Goal: Information Seeking & Learning: Find specific fact

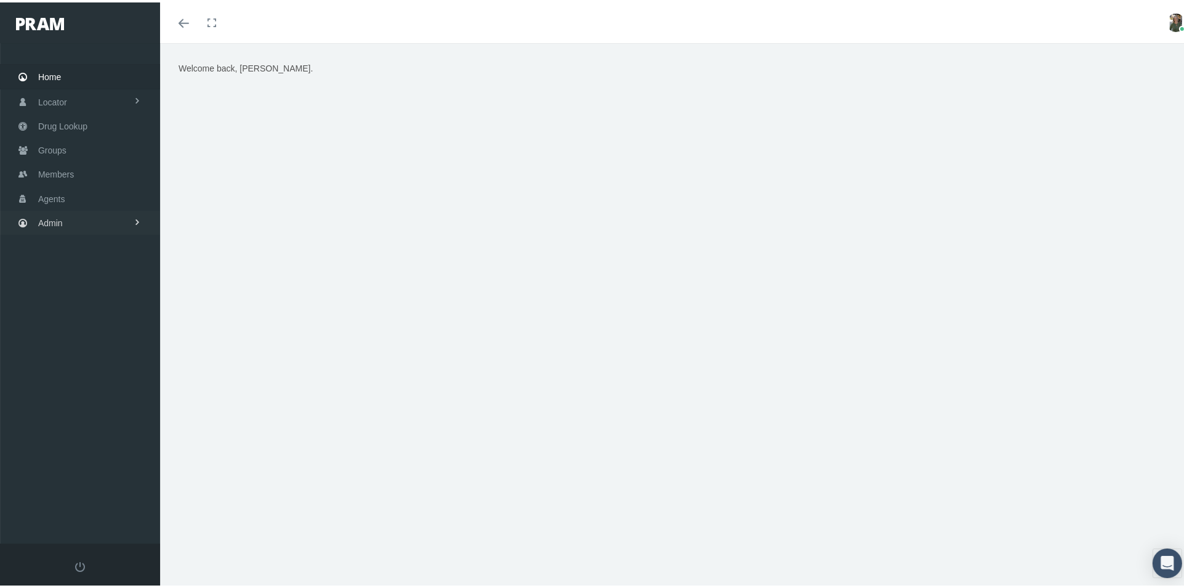
click at [57, 214] on span "Admin" at bounding box center [50, 220] width 25 height 23
click at [62, 246] on span "Security" at bounding box center [66, 246] width 31 height 21
click at [71, 311] on span "User Lookup" at bounding box center [72, 315] width 49 height 21
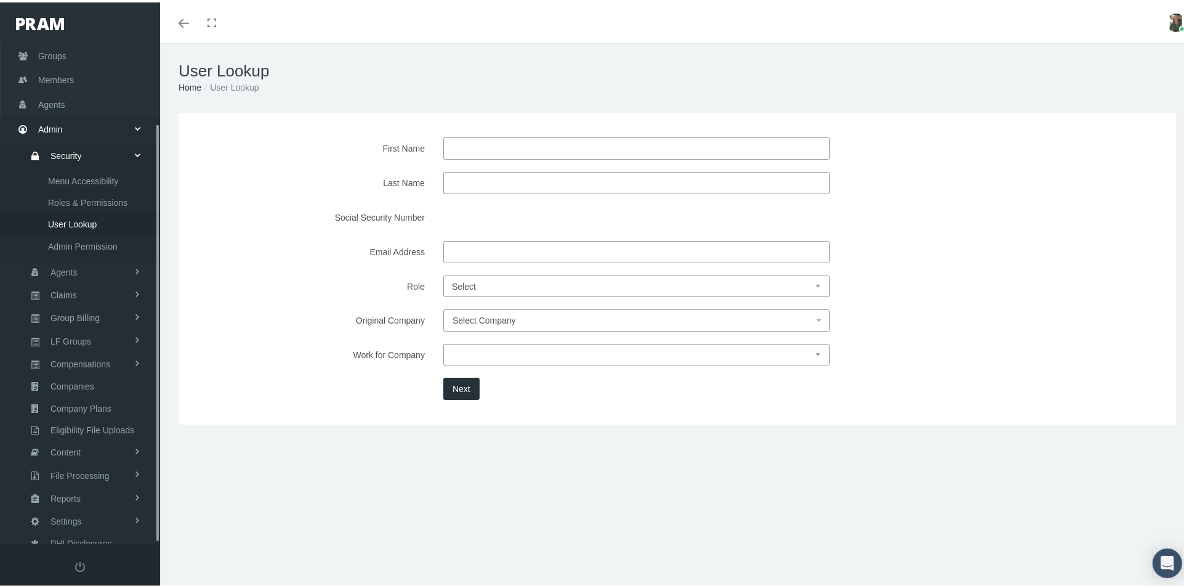
scroll to position [95, 0]
click at [498, 148] on input "First Name" at bounding box center [636, 146] width 387 height 22
type input "scott"
type input "goodwin"
click at [458, 387] on button "Next" at bounding box center [461, 386] width 36 height 22
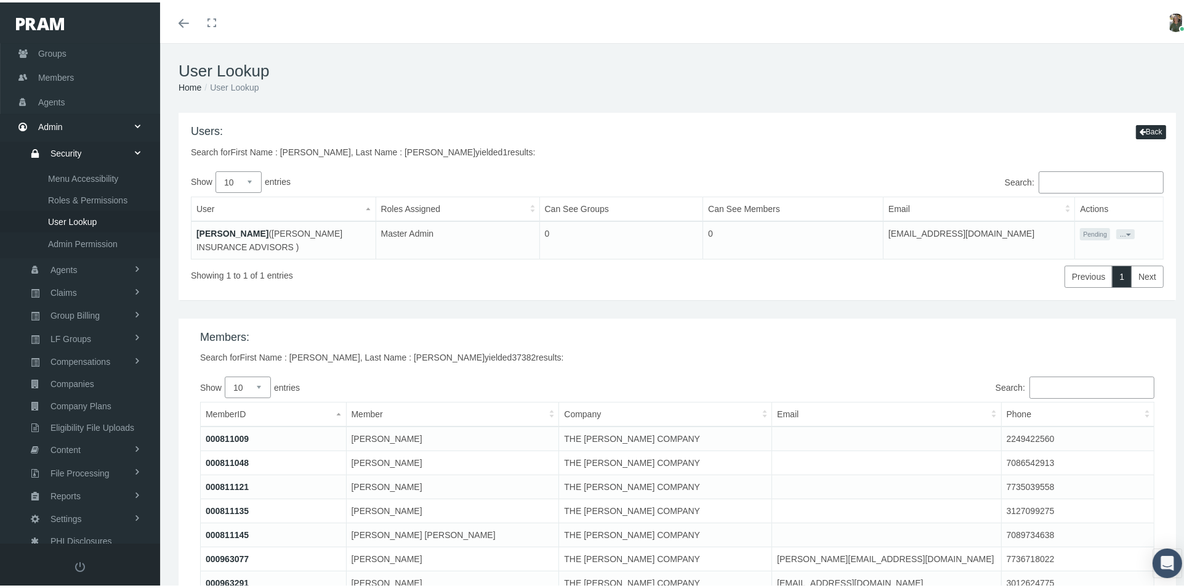
click at [1128, 232] on button "..." at bounding box center [1126, 232] width 18 height 10
click at [924, 129] on div "Users: Search for First Name : scott, Last Name : goodwin yielded 1 results: Ba…" at bounding box center [678, 146] width 992 height 46
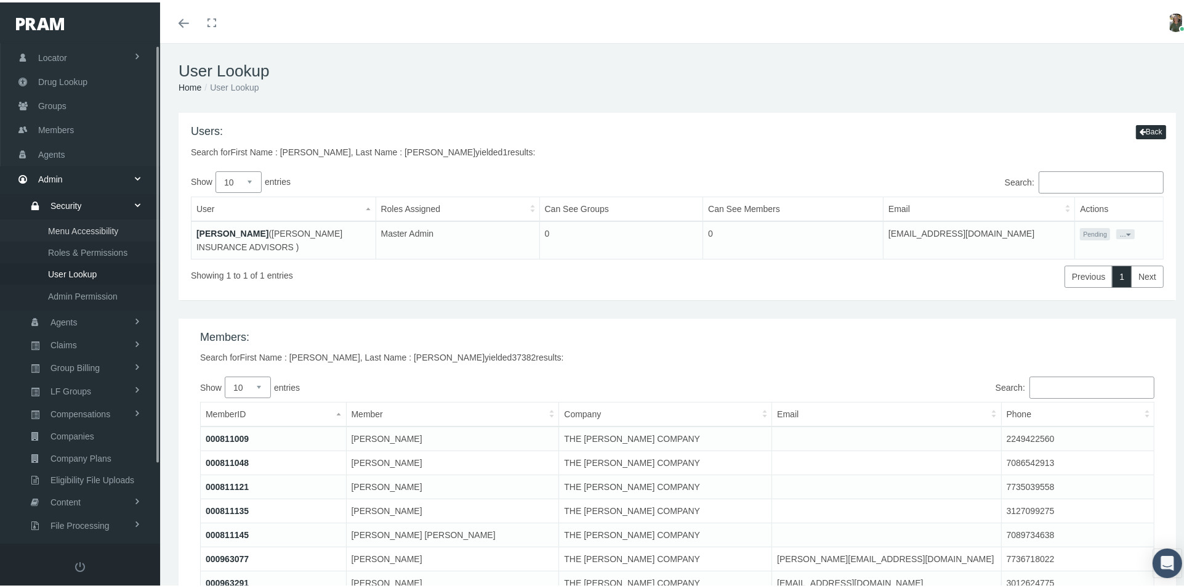
scroll to position [0, 0]
click at [83, 309] on span "User Lookup" at bounding box center [72, 314] width 49 height 21
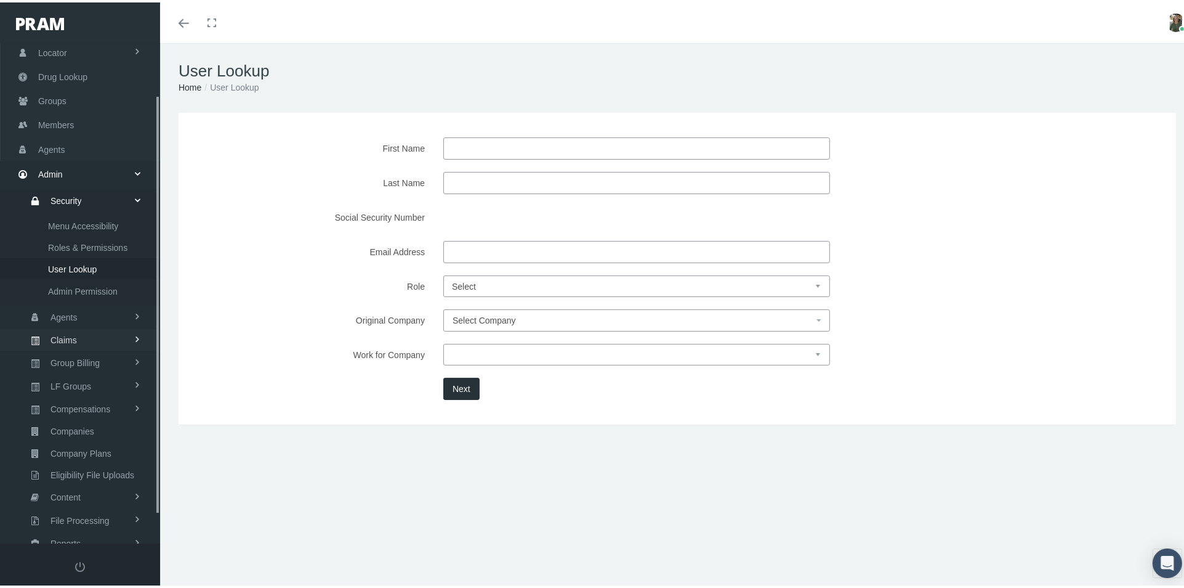
scroll to position [95, 0]
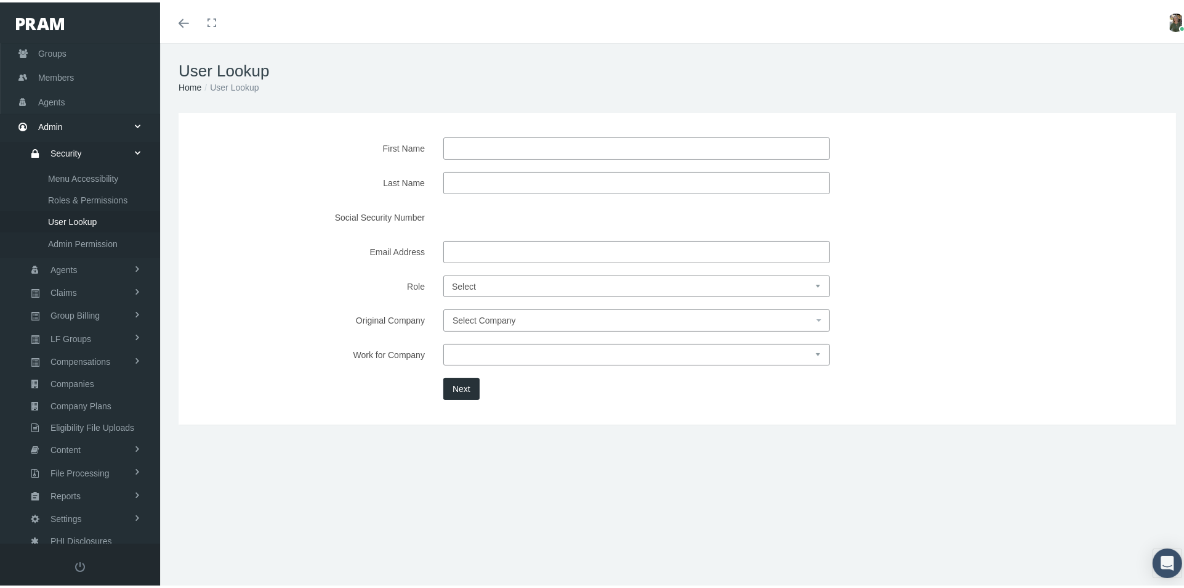
click at [468, 152] on input "First Name" at bounding box center [636, 146] width 387 height 22
click at [180, 22] on icon "Toggle menubar" at bounding box center [184, 20] width 10 height 7
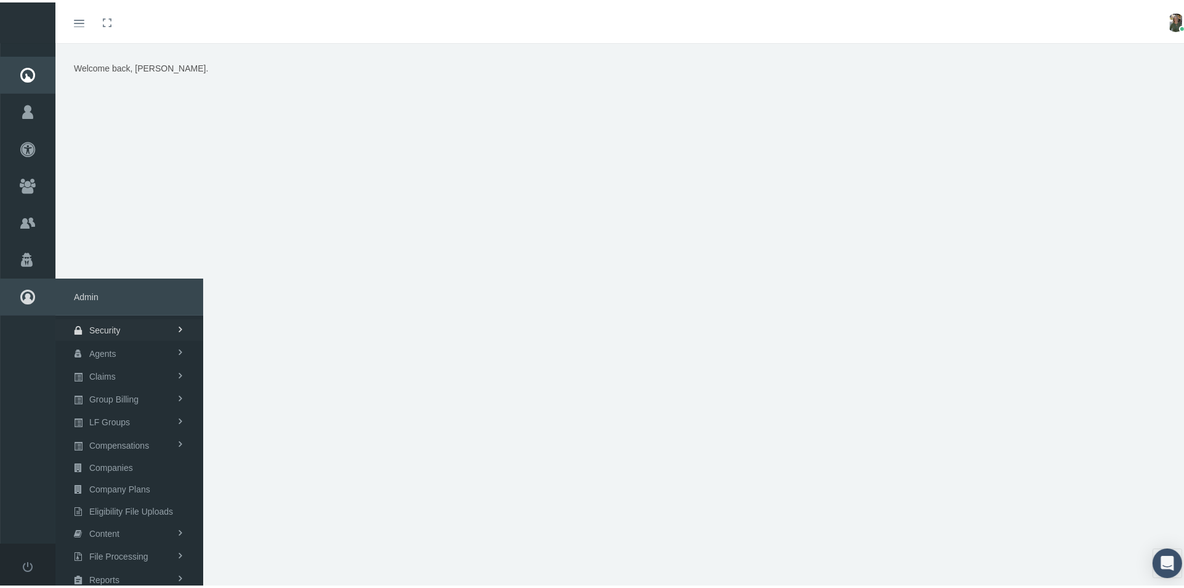
click at [100, 326] on span "Security" at bounding box center [104, 327] width 31 height 21
click at [123, 398] on link "User Lookup" at bounding box center [129, 396] width 148 height 22
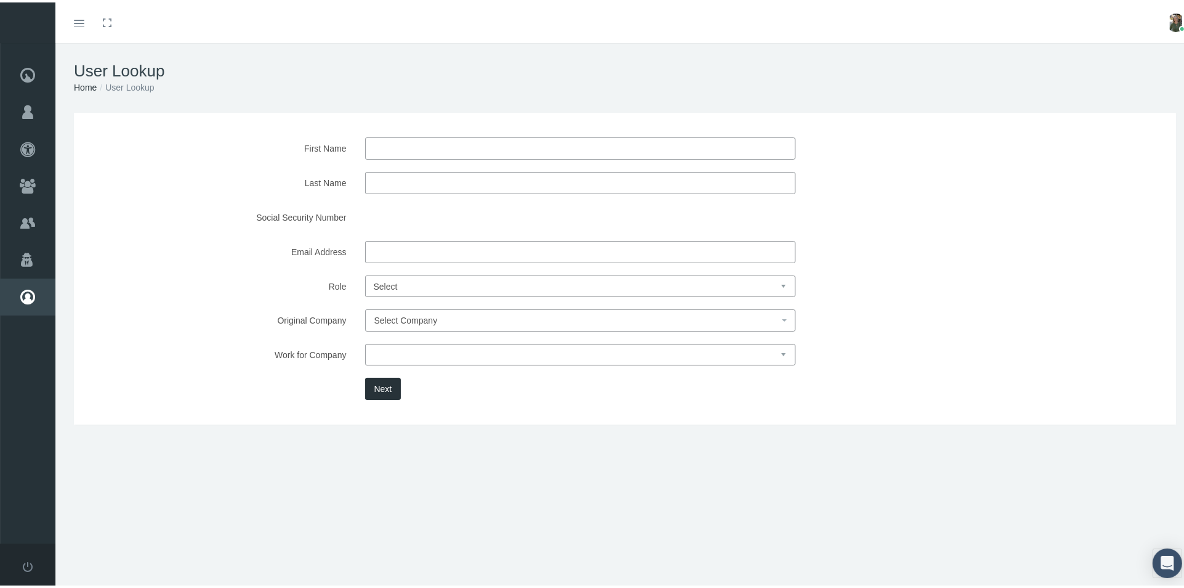
click at [474, 138] on input "First Name" at bounding box center [580, 146] width 430 height 22
type input "[PERSON_NAME]"
click at [370, 382] on button "Next" at bounding box center [383, 386] width 36 height 22
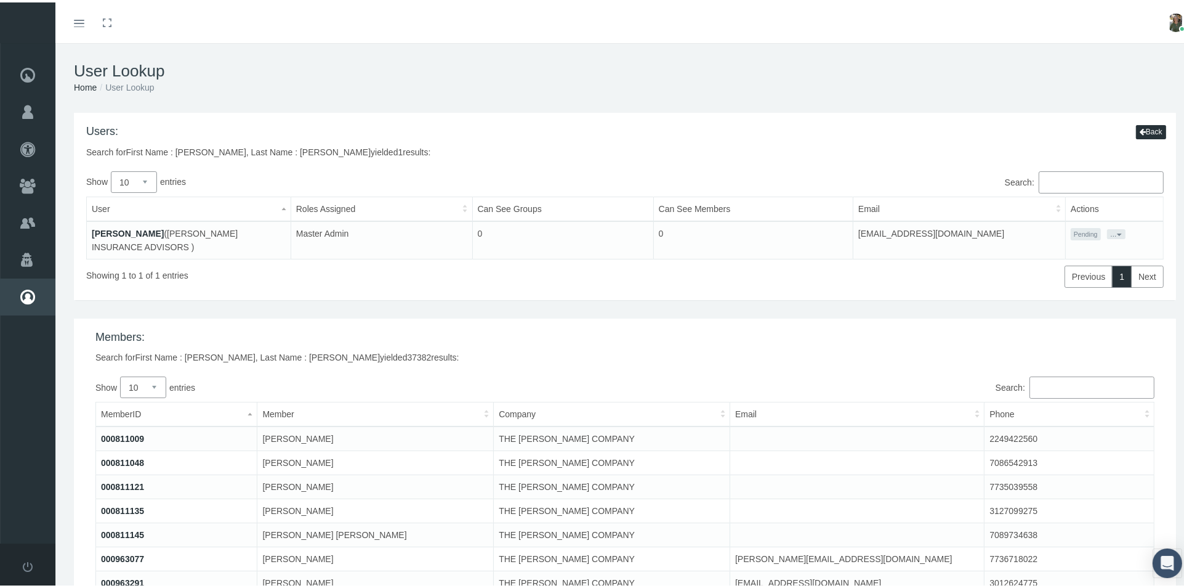
click at [133, 230] on link "[PERSON_NAME]" at bounding box center [128, 231] width 72 height 10
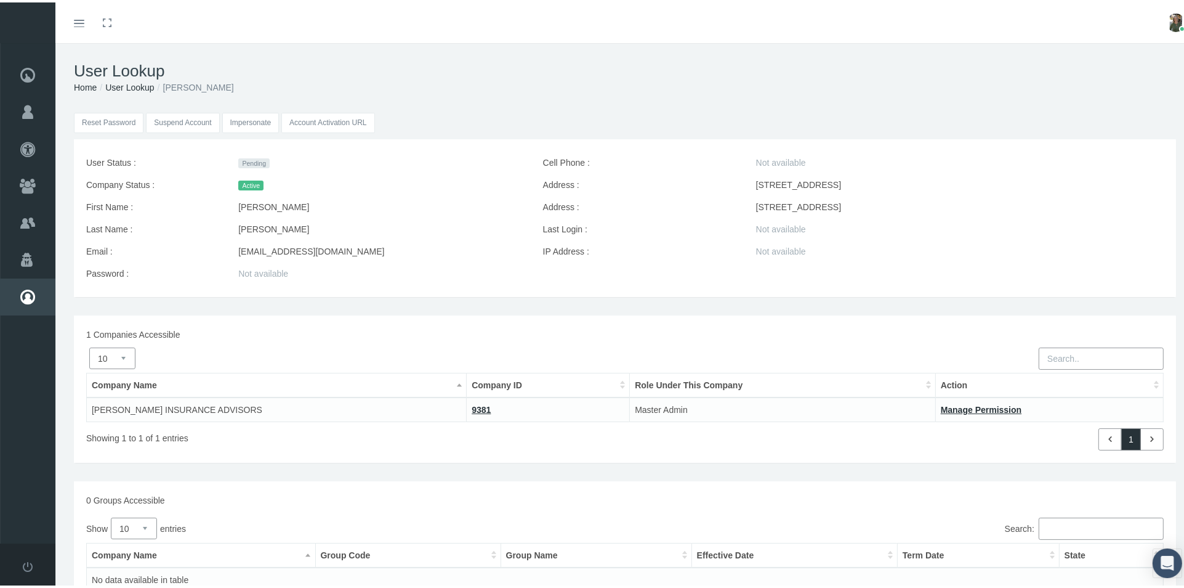
click at [260, 123] on input "Impersonate" at bounding box center [250, 120] width 57 height 20
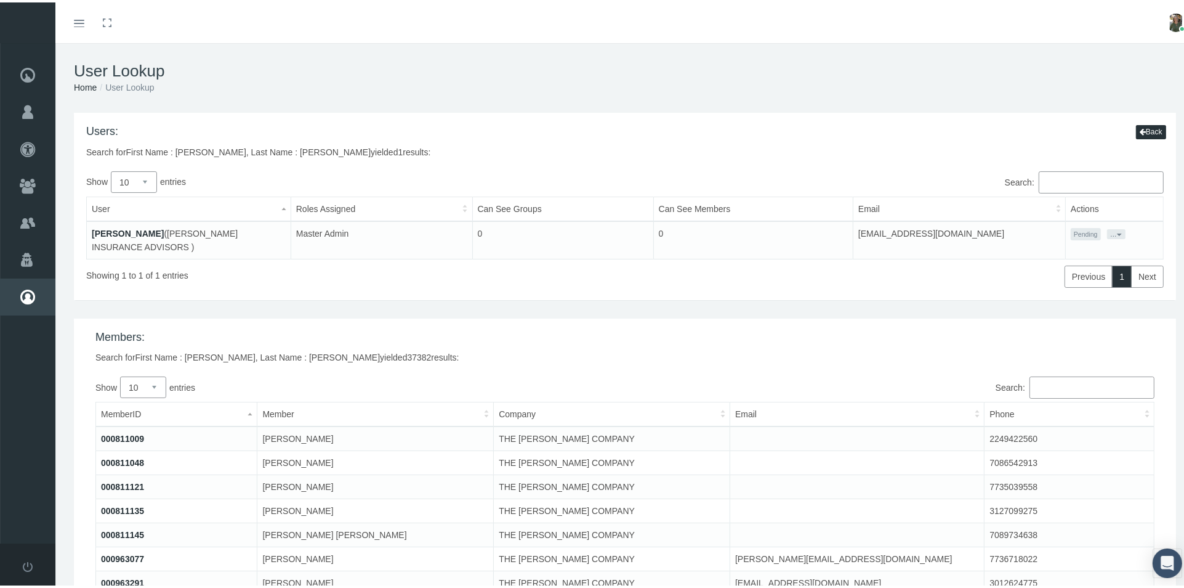
click at [1117, 230] on button "..." at bounding box center [1116, 232] width 18 height 10
click at [1079, 244] on link "Resend Invite" at bounding box center [1079, 244] width 75 height 15
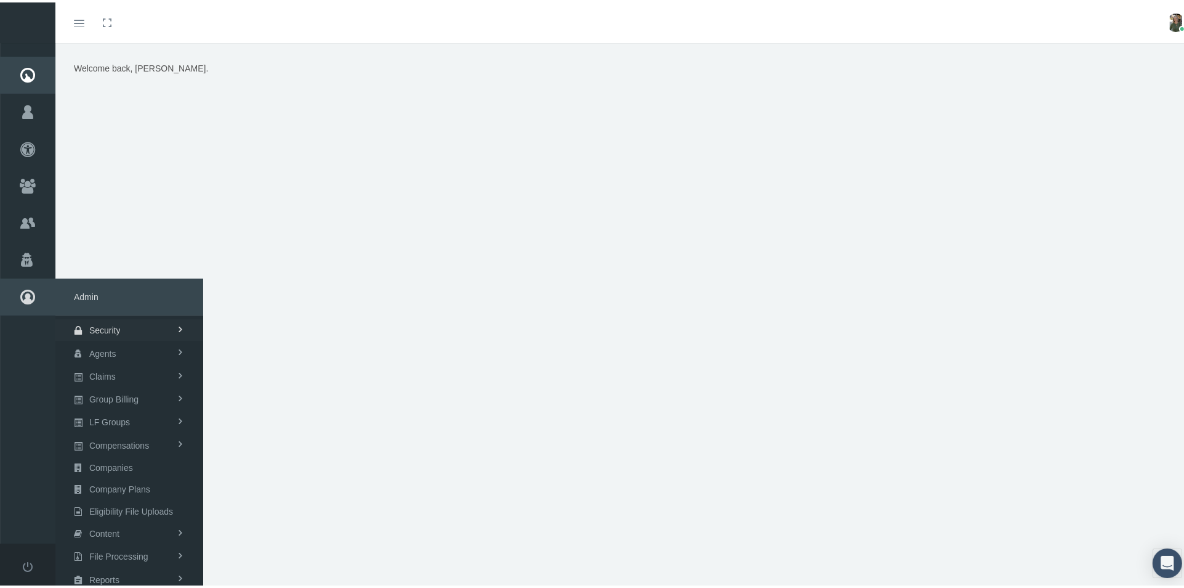
click at [116, 329] on span "Security" at bounding box center [104, 327] width 31 height 21
click at [121, 391] on span "User Lookup" at bounding box center [98, 396] width 49 height 21
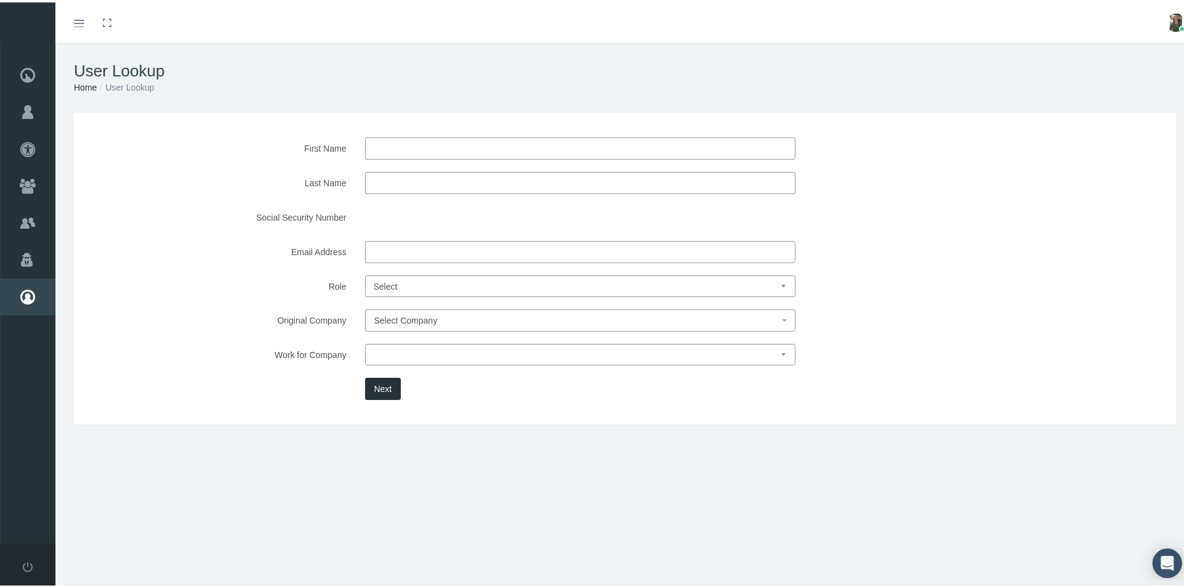
click at [456, 147] on input "First Name" at bounding box center [580, 146] width 430 height 22
type input "A"
type input "[PERSON_NAME]"
click at [394, 386] on button "Next" at bounding box center [383, 386] width 36 height 22
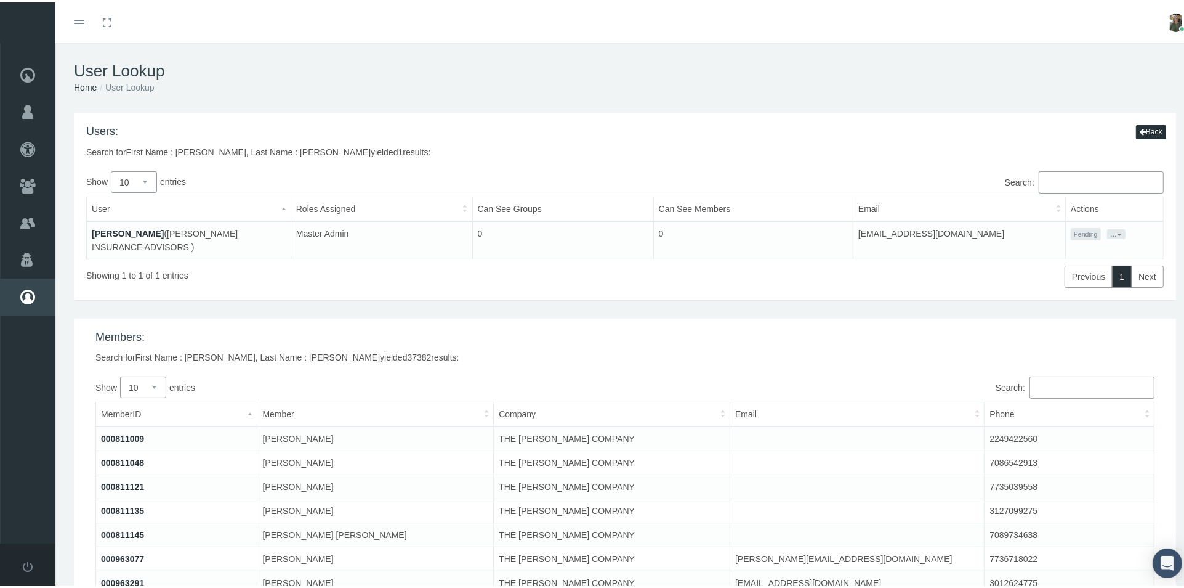
click at [118, 228] on link "[PERSON_NAME]" at bounding box center [128, 231] width 72 height 10
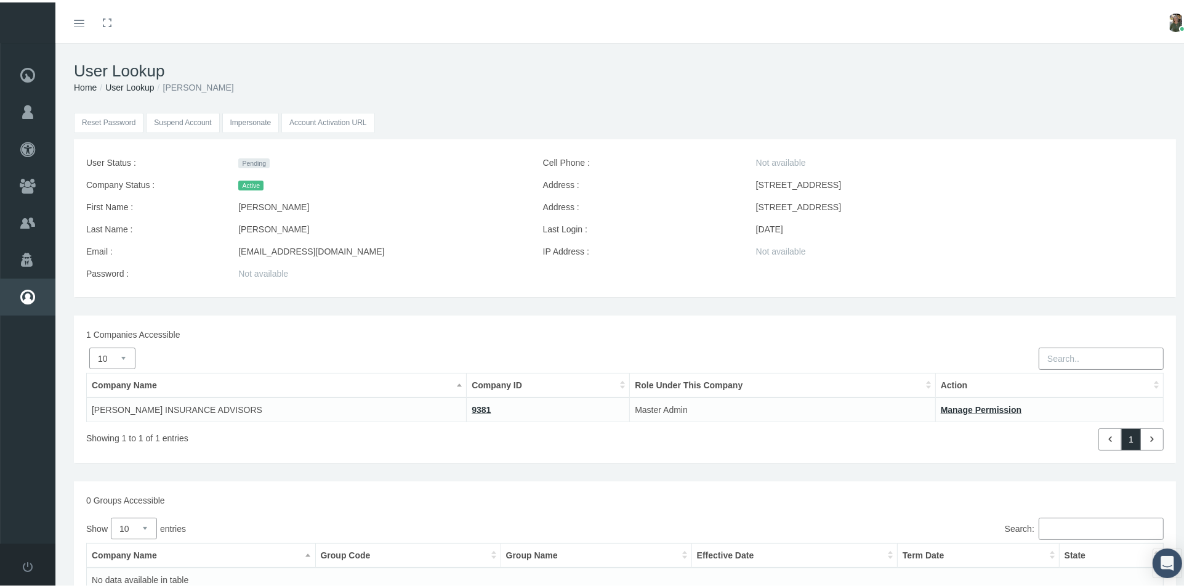
click at [257, 120] on input "Impersonate" at bounding box center [250, 120] width 57 height 20
click at [86, 259] on span "Agents" at bounding box center [129, 257] width 148 height 37
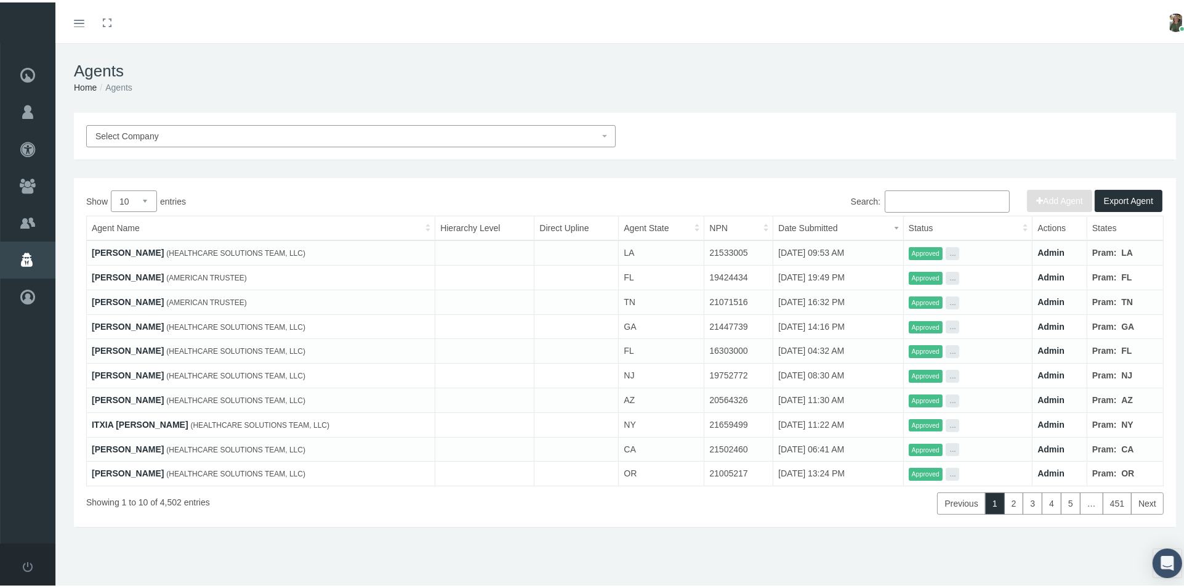
click at [899, 192] on input "Search:" at bounding box center [947, 199] width 125 height 22
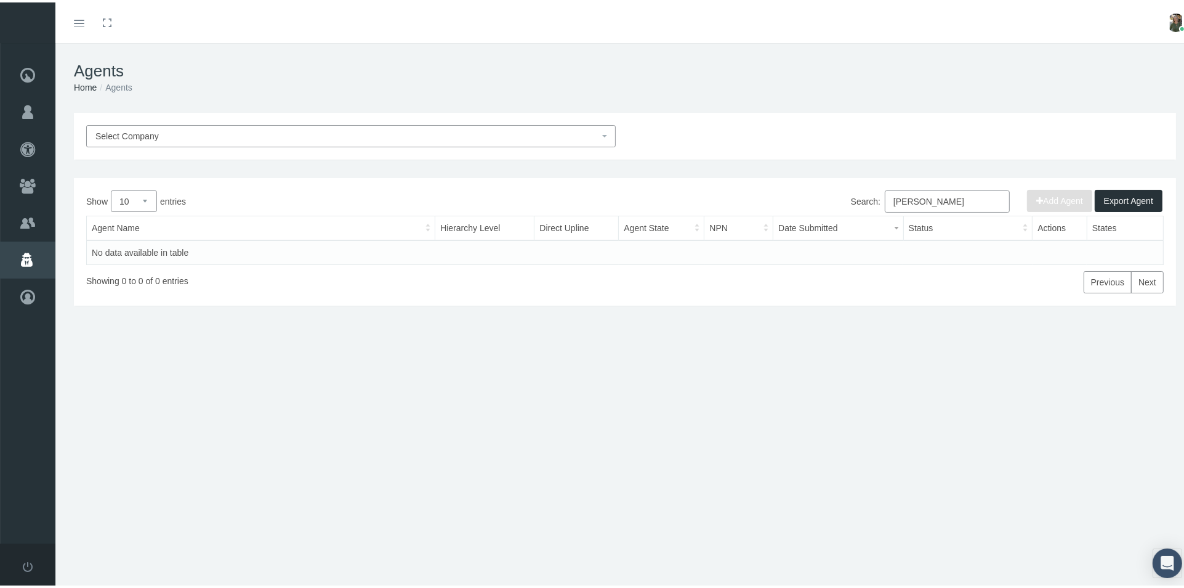
click at [885, 200] on input "dave wilson" at bounding box center [947, 199] width 125 height 22
click at [936, 205] on input "dave wilson" at bounding box center [947, 199] width 125 height 22
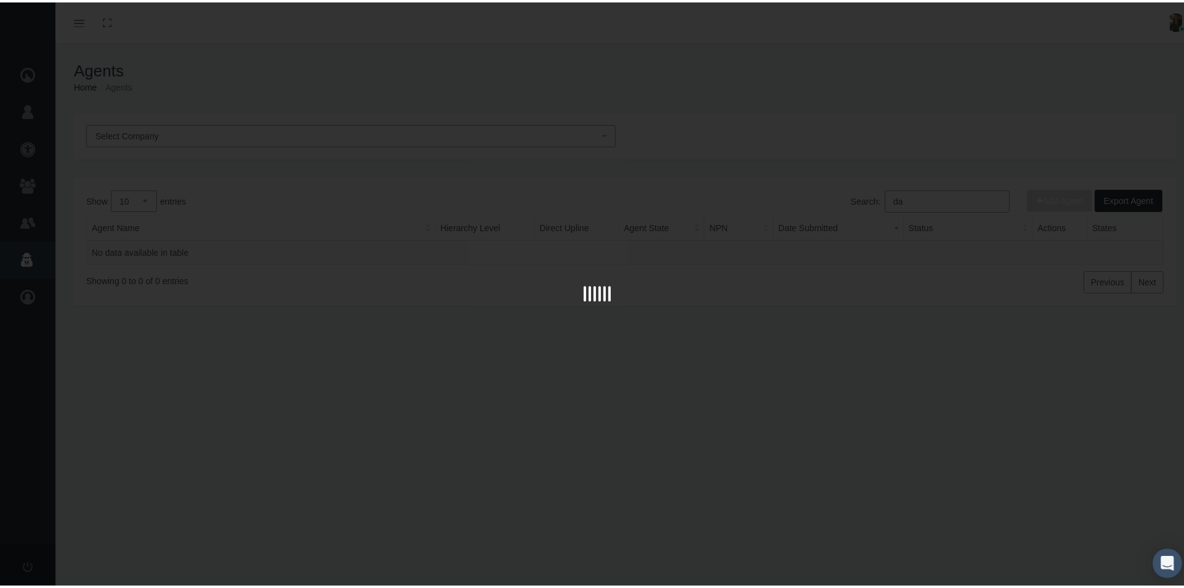
type input "d"
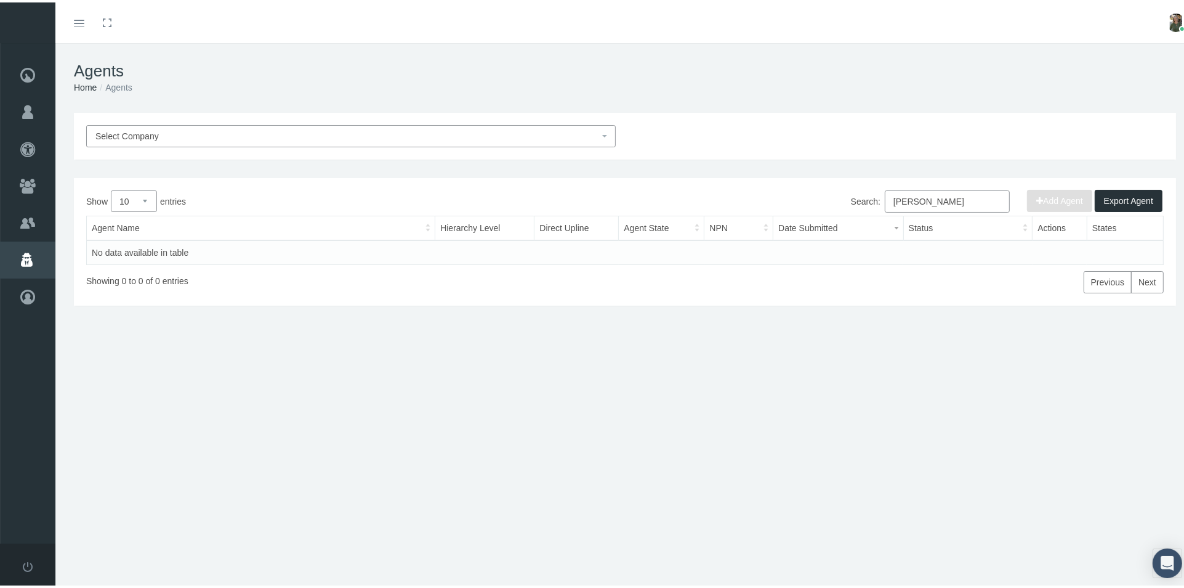
type input "Dave Wilson"
drag, startPoint x: 943, startPoint y: 198, endPoint x: 785, endPoint y: 243, distance: 164.5
click at [785, 243] on div "Show 10 25 50 100 entries Search: Dave Wilson Agent Name Hierarchy Level Direct…" at bounding box center [625, 239] width 1078 height 103
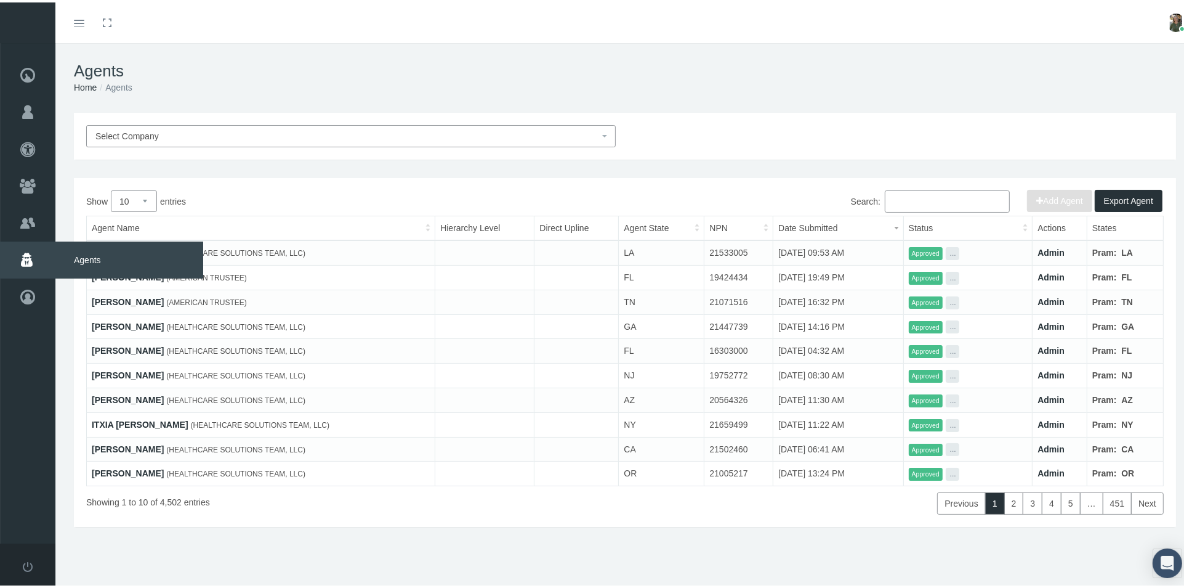
click at [86, 256] on span "Agents" at bounding box center [129, 257] width 148 height 37
click at [892, 199] on input "Search:" at bounding box center [947, 199] width 125 height 22
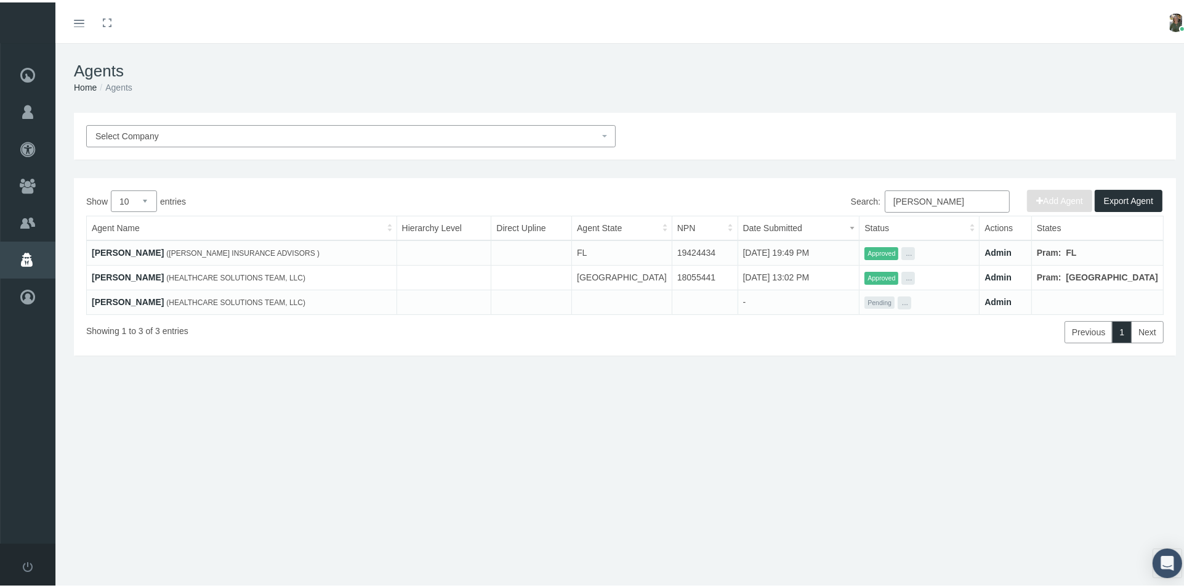
type input "goodwin"
click at [134, 248] on link "[PERSON_NAME]" at bounding box center [128, 250] width 72 height 10
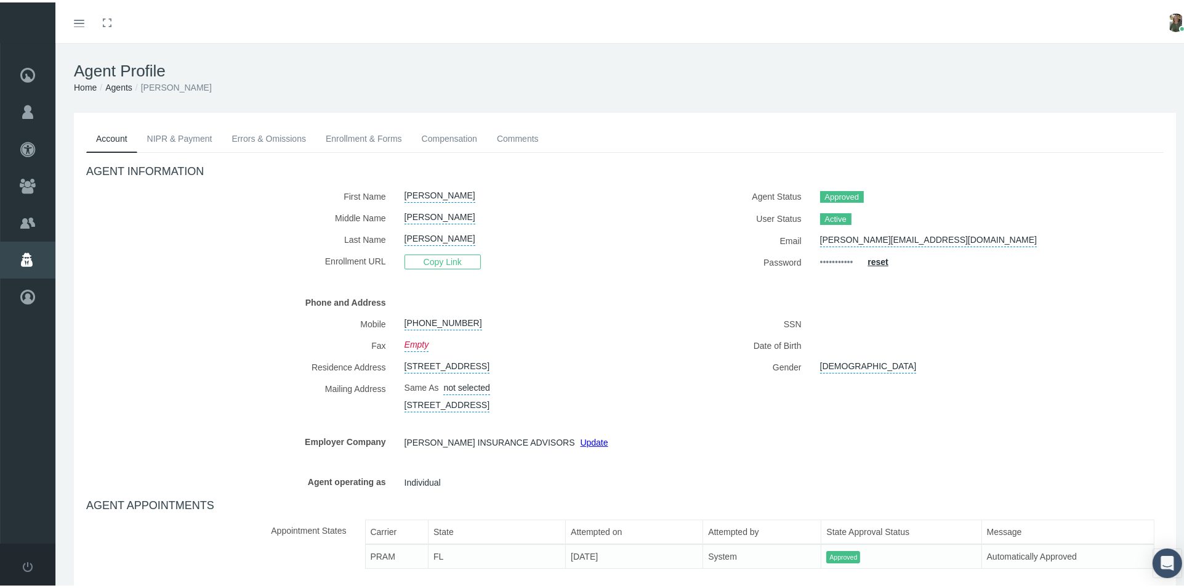
click at [519, 131] on link "Comments" at bounding box center [518, 136] width 62 height 27
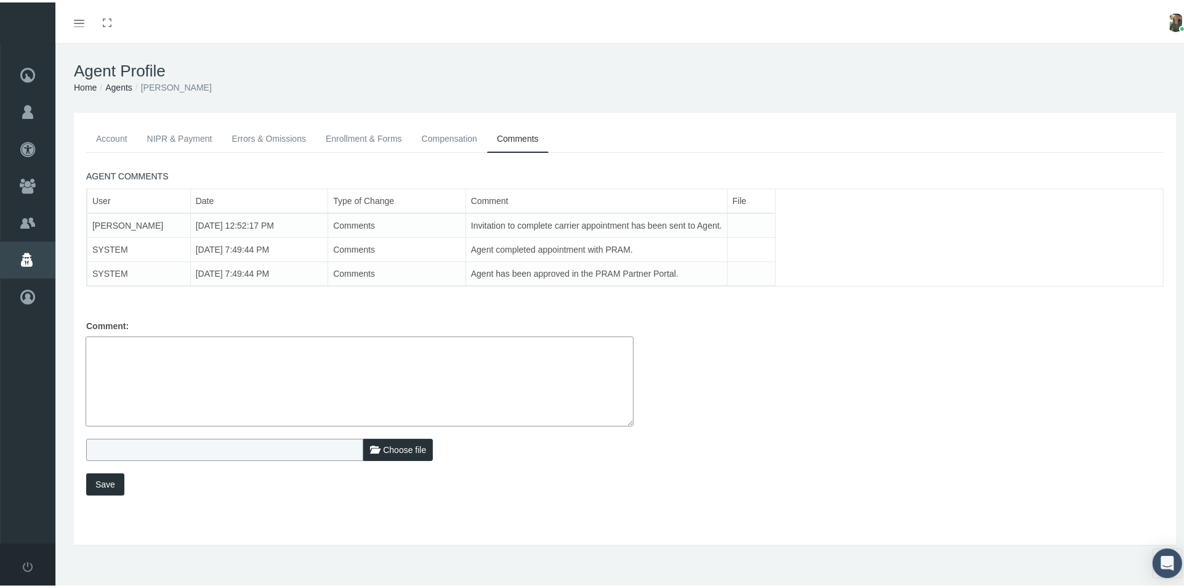
click at [460, 134] on link "Compensation" at bounding box center [449, 136] width 75 height 27
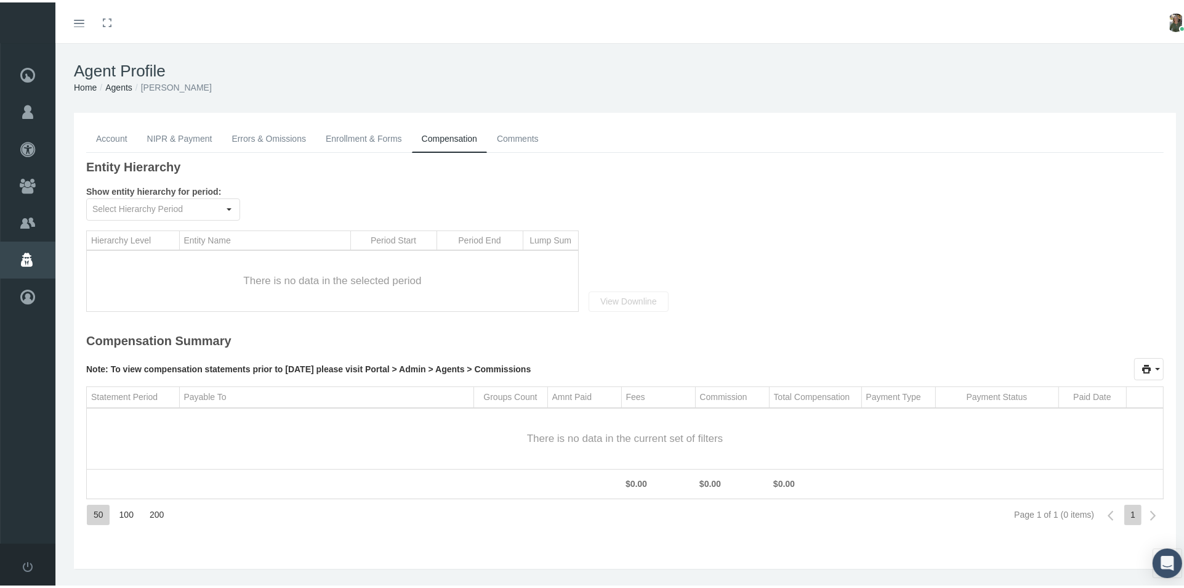
click at [351, 132] on link "Enrollment & Forms" at bounding box center [364, 136] width 96 height 27
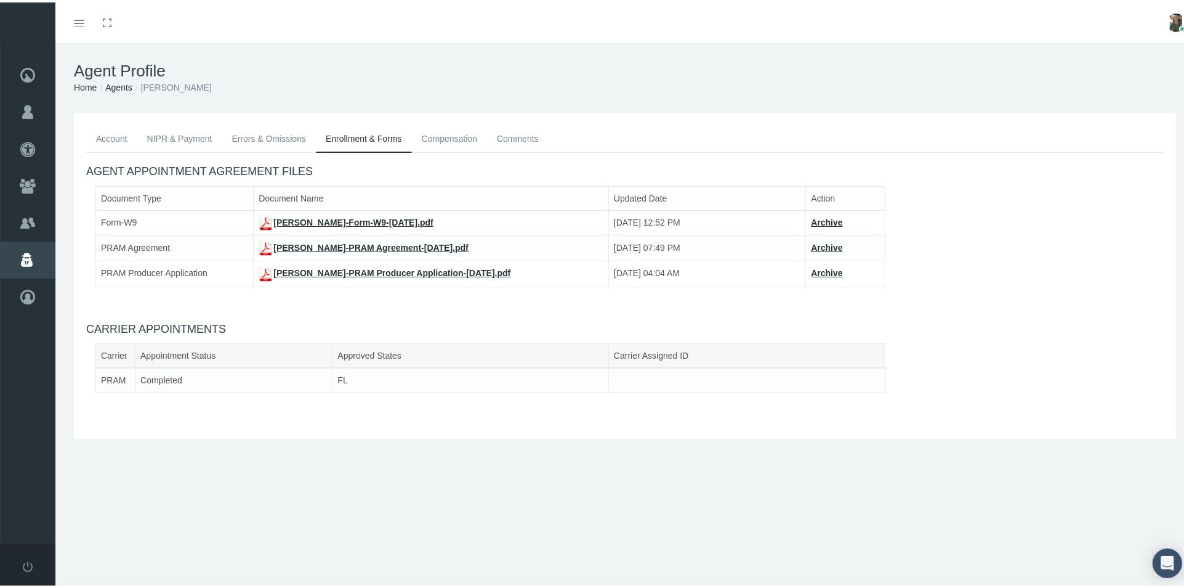
click at [117, 139] on link "Account" at bounding box center [111, 136] width 51 height 27
